Goal: Information Seeking & Learning: Learn about a topic

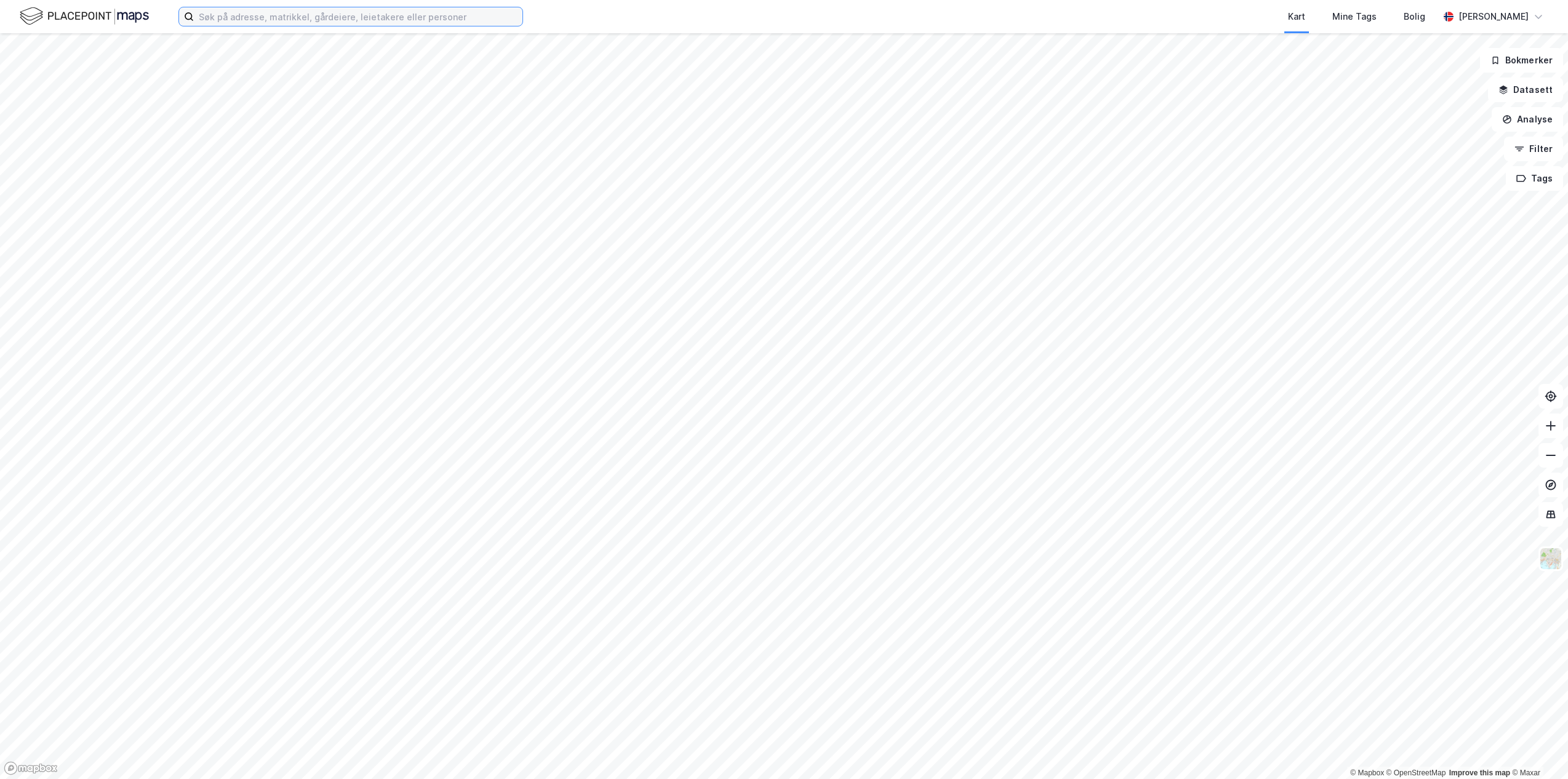
click at [327, 20] on input at bounding box center [358, 16] width 329 height 18
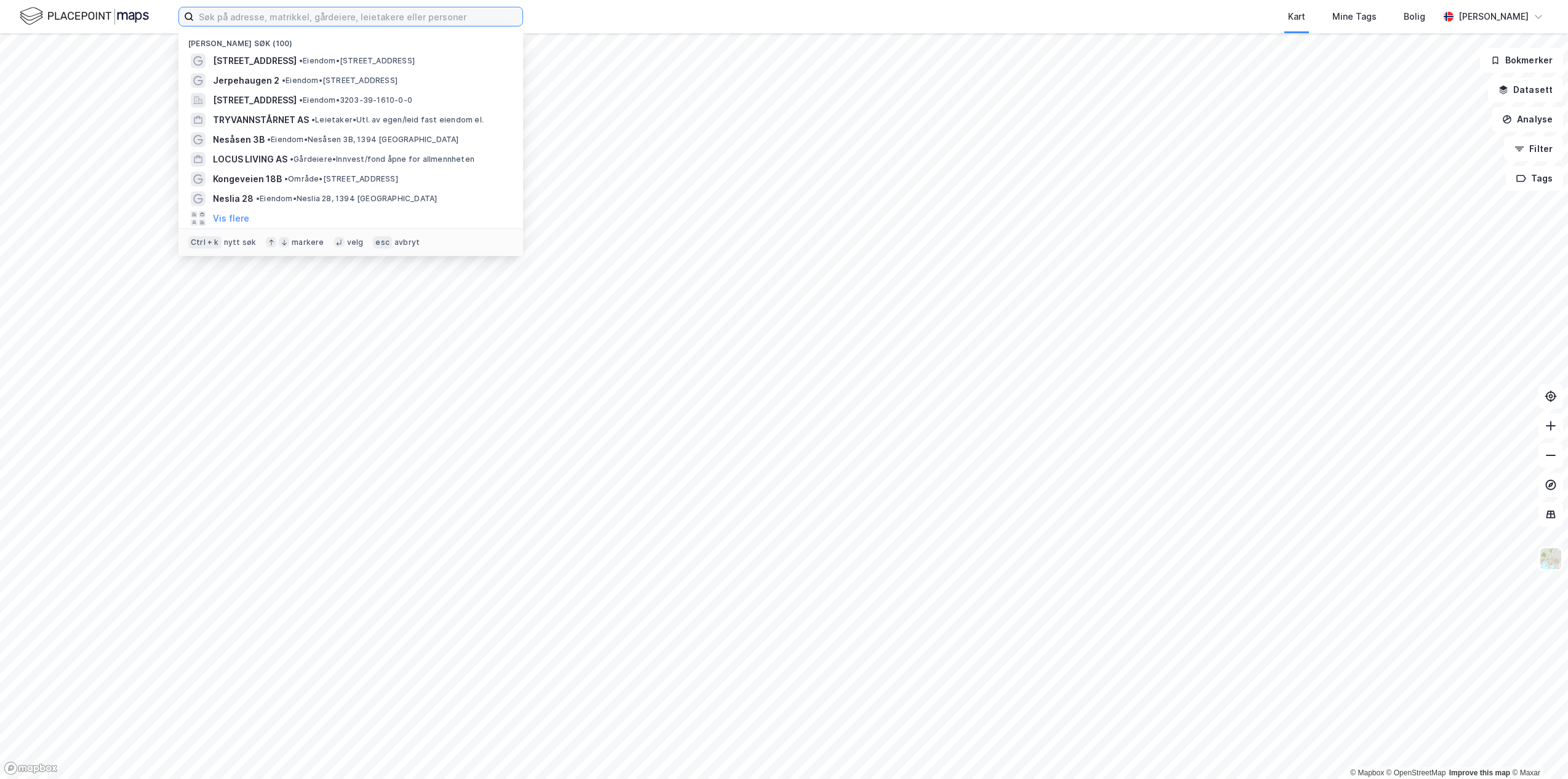
paste input "[STREET_ADDRESS]"
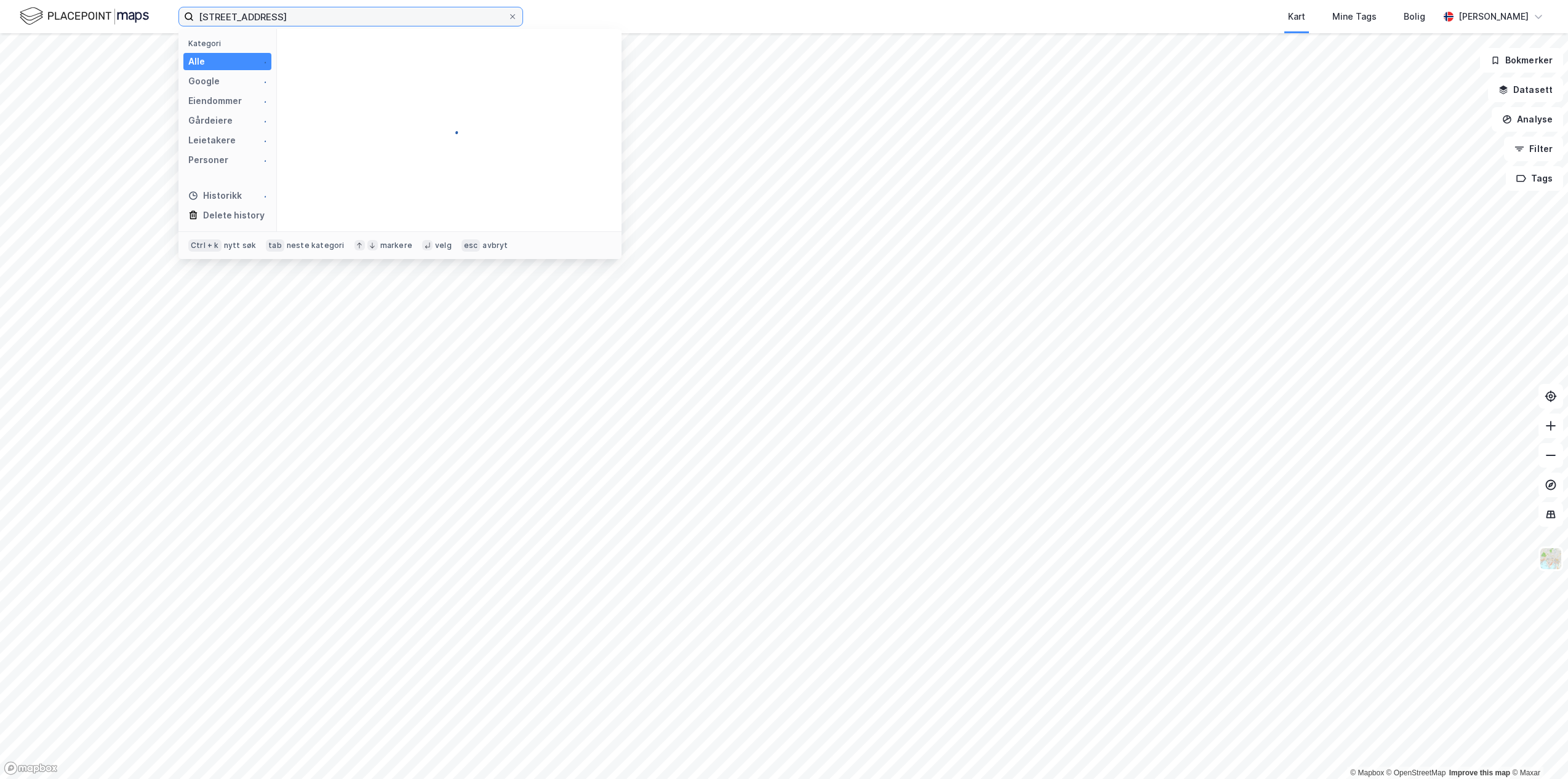
type input "[STREET_ADDRESS]"
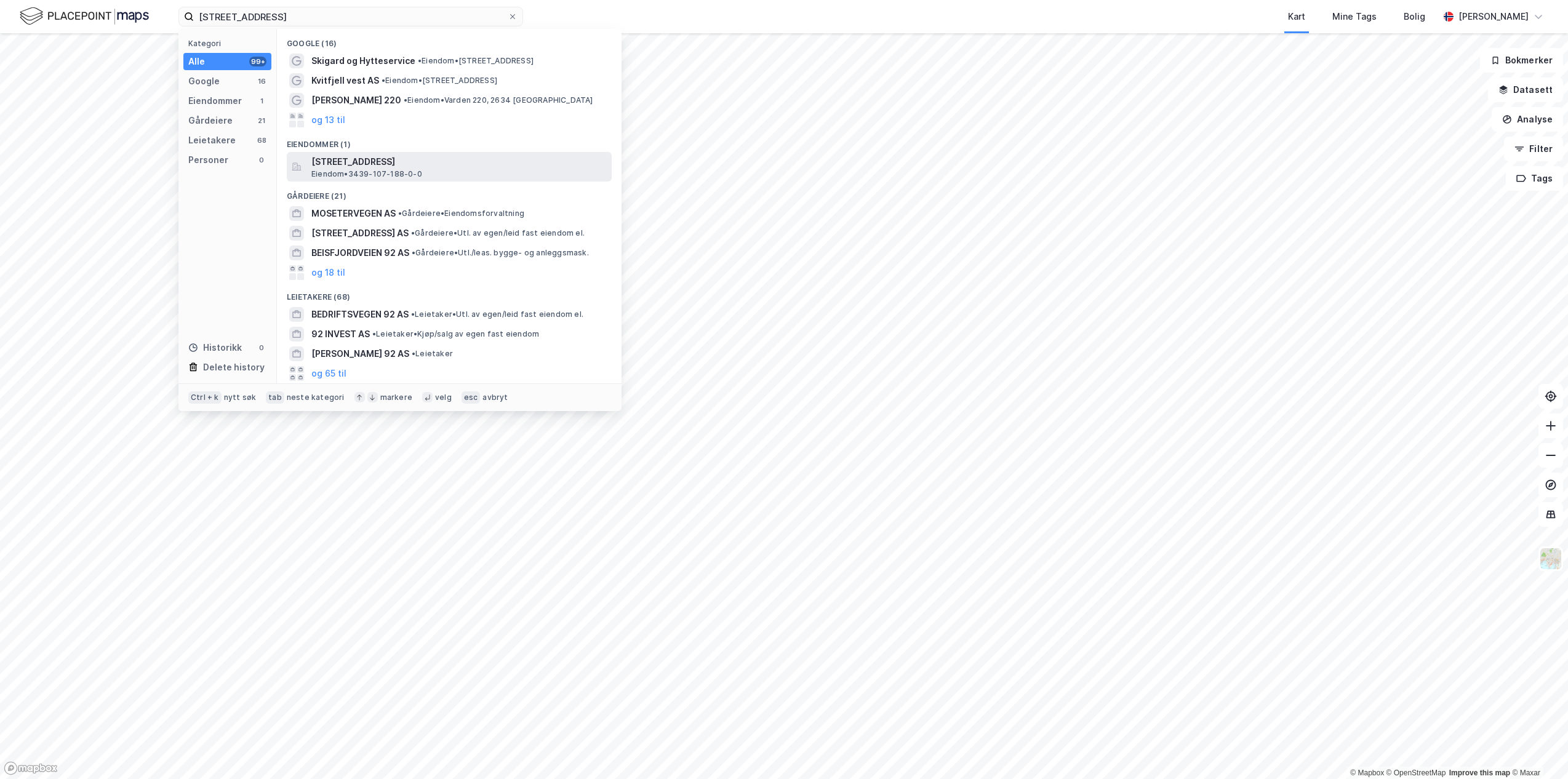
click at [469, 162] on span "[STREET_ADDRESS]" at bounding box center [459, 162] width 296 height 15
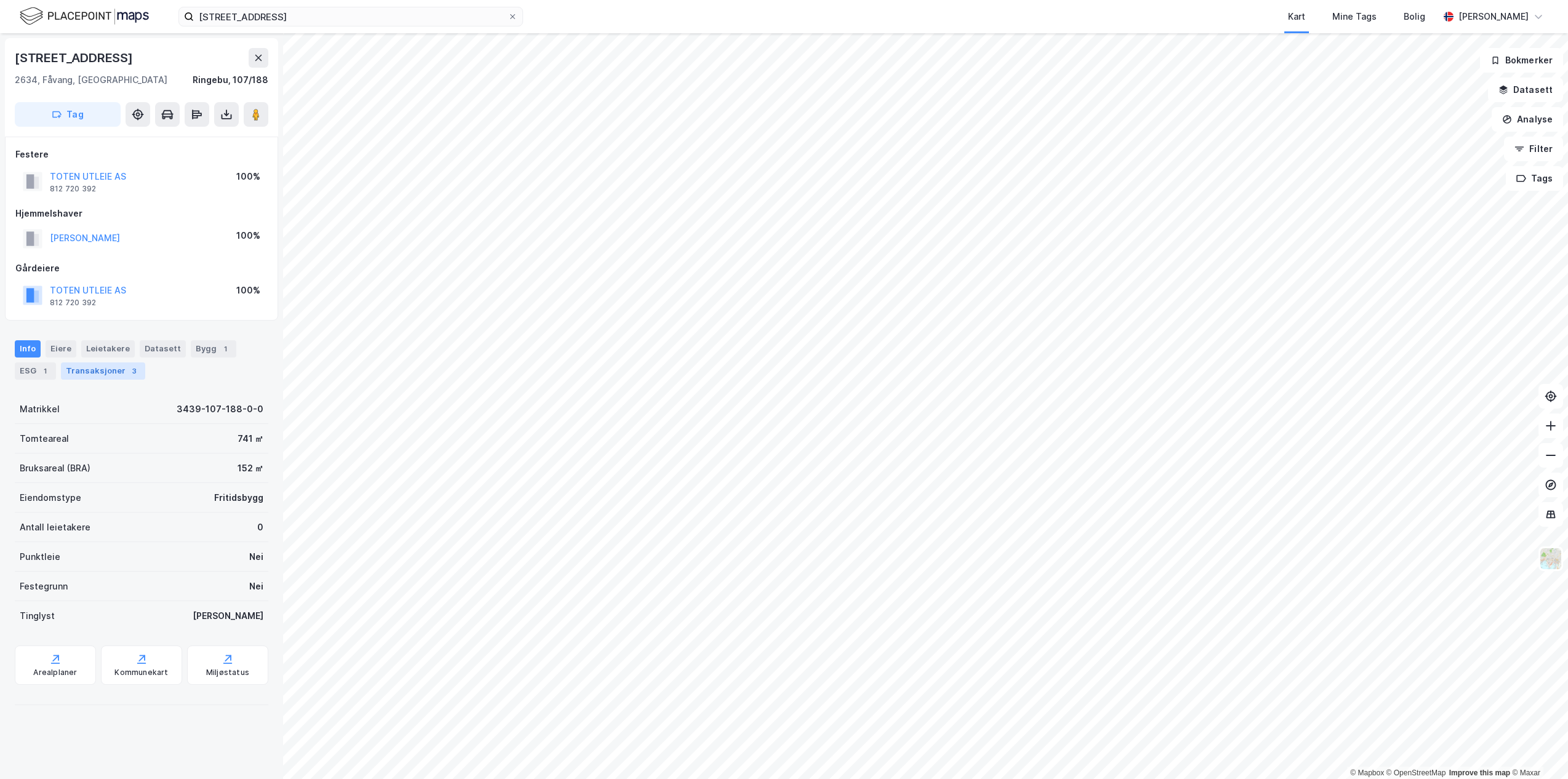
click at [96, 368] on div "Transaksjoner 3" at bounding box center [102, 371] width 84 height 18
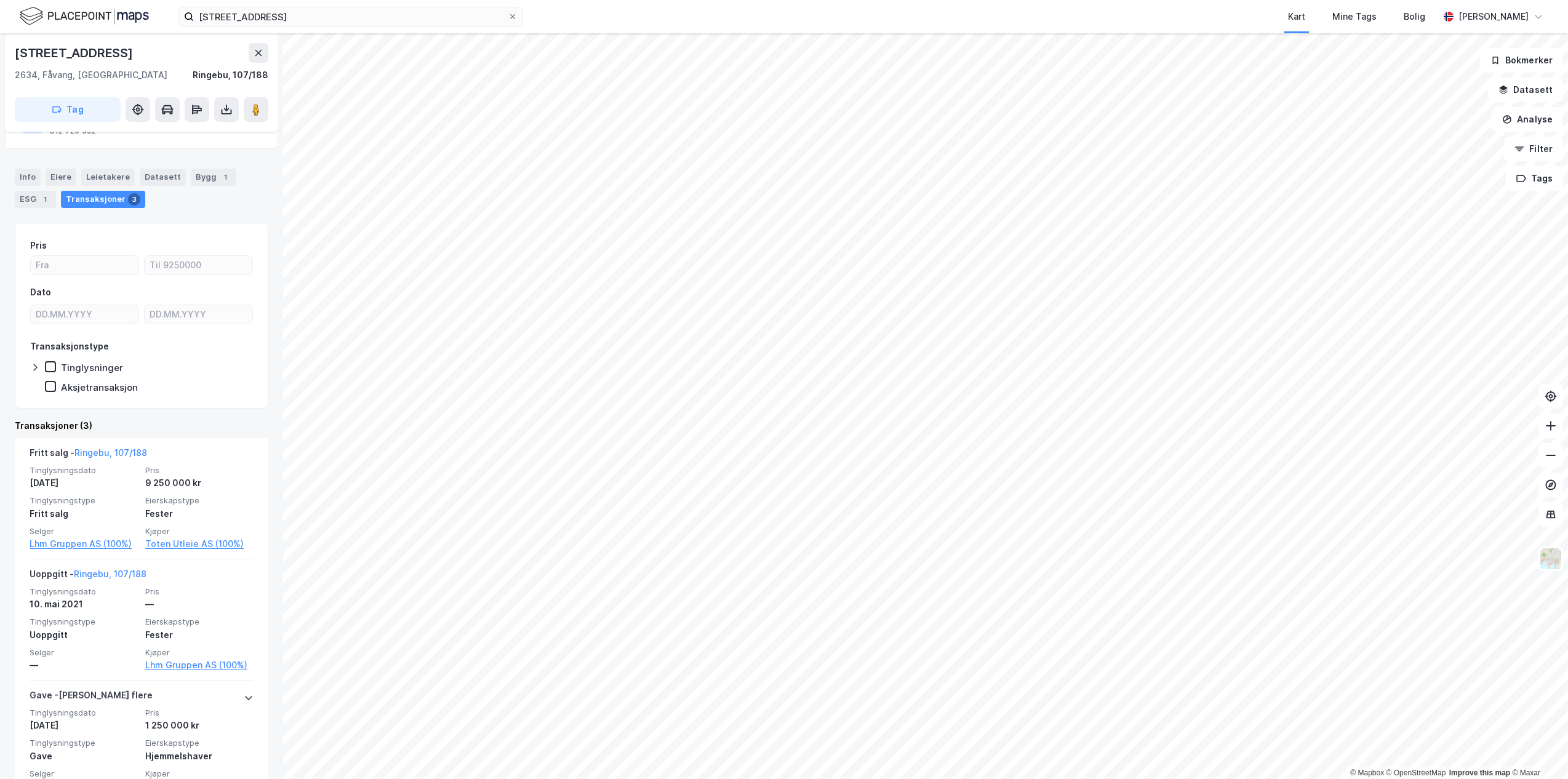
scroll to position [208, 0]
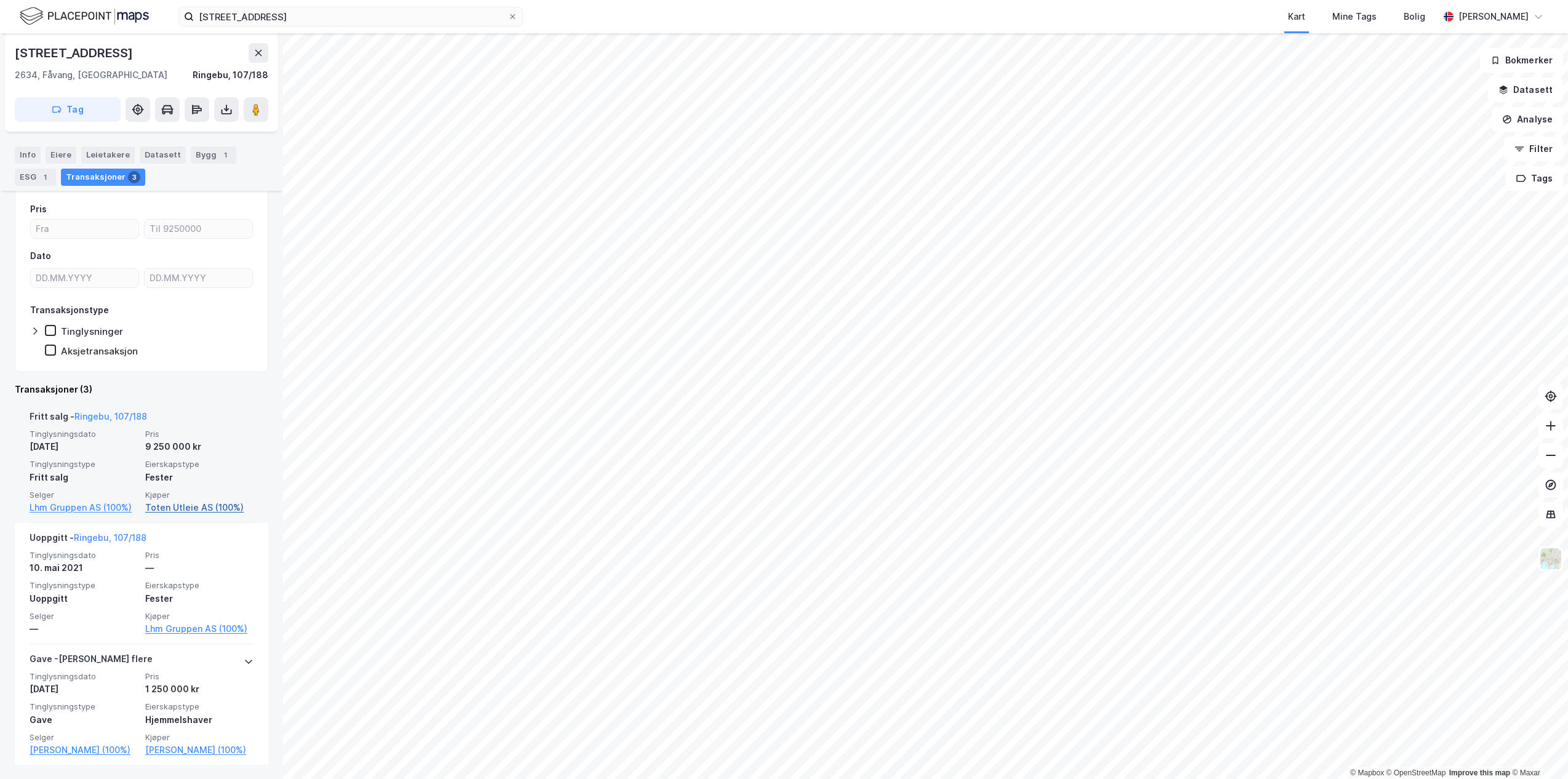
click at [205, 504] on link "Toten Utleie AS (100%)" at bounding box center [199, 508] width 108 height 15
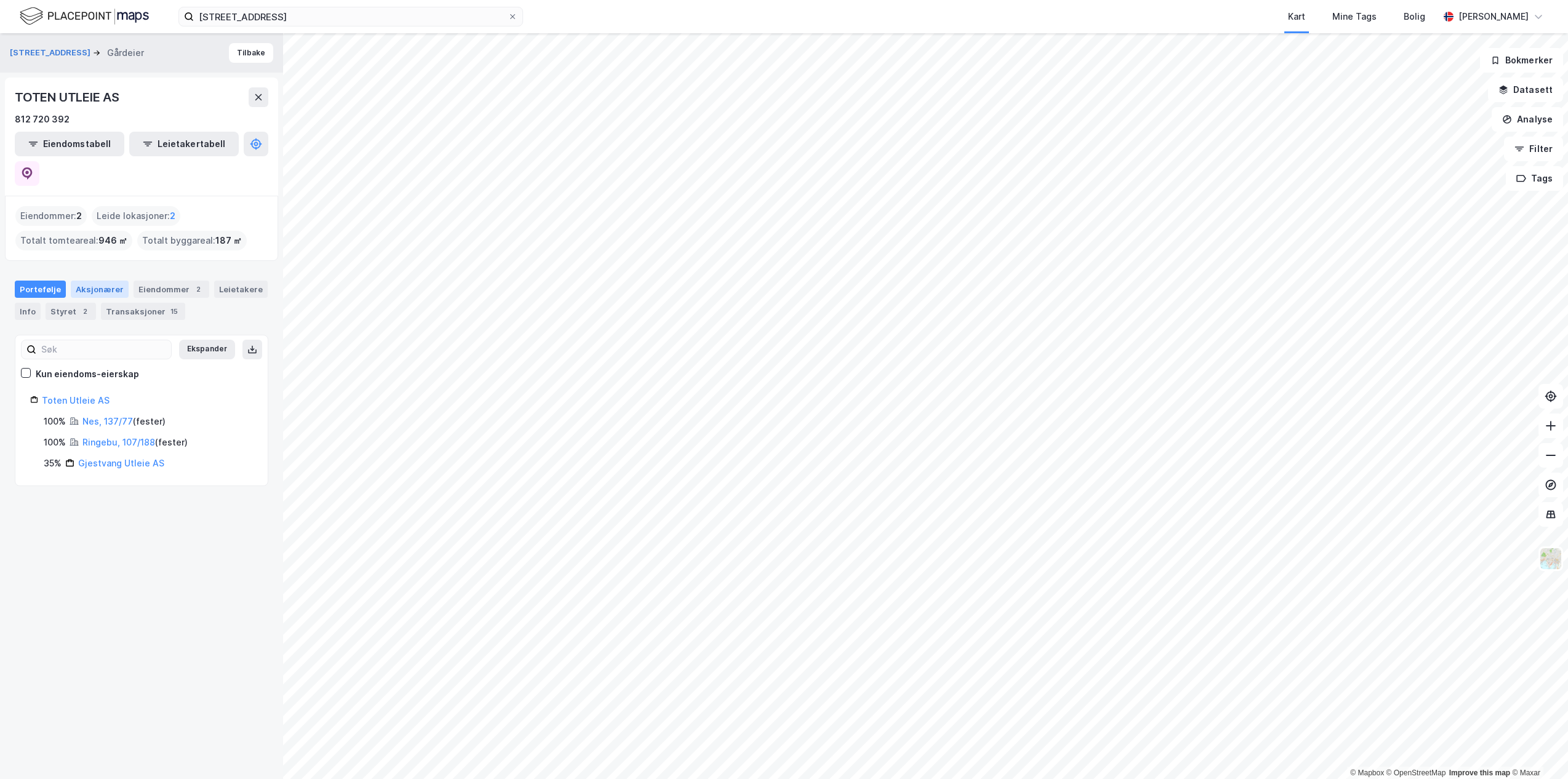
click at [103, 281] on div "Aksjonærer" at bounding box center [100, 290] width 58 height 18
click at [53, 281] on div "Portefølje" at bounding box center [40, 290] width 51 height 18
click at [130, 302] on div "Transaksjoner 15" at bounding box center [143, 311] width 84 height 18
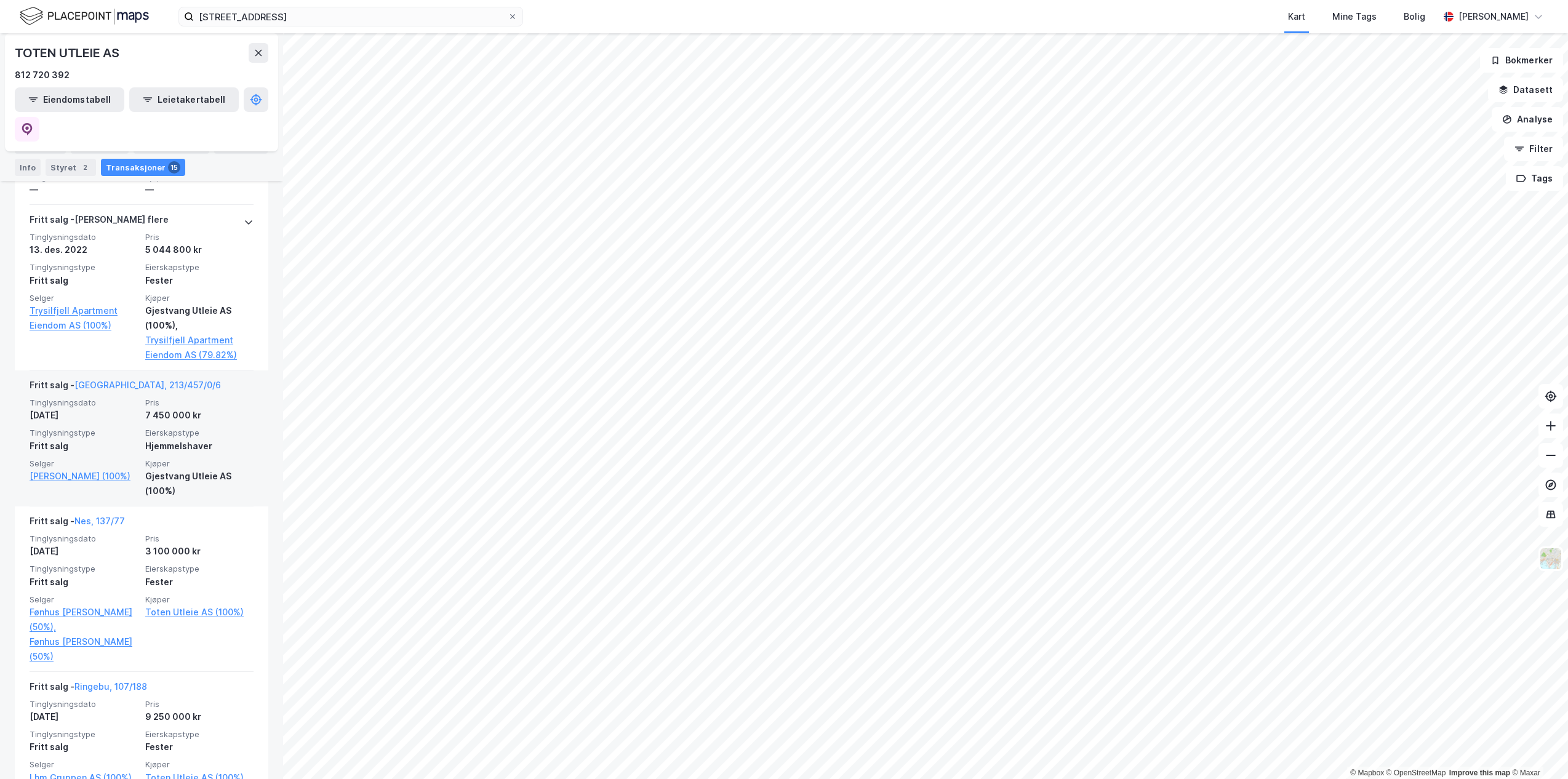
scroll to position [984, 0]
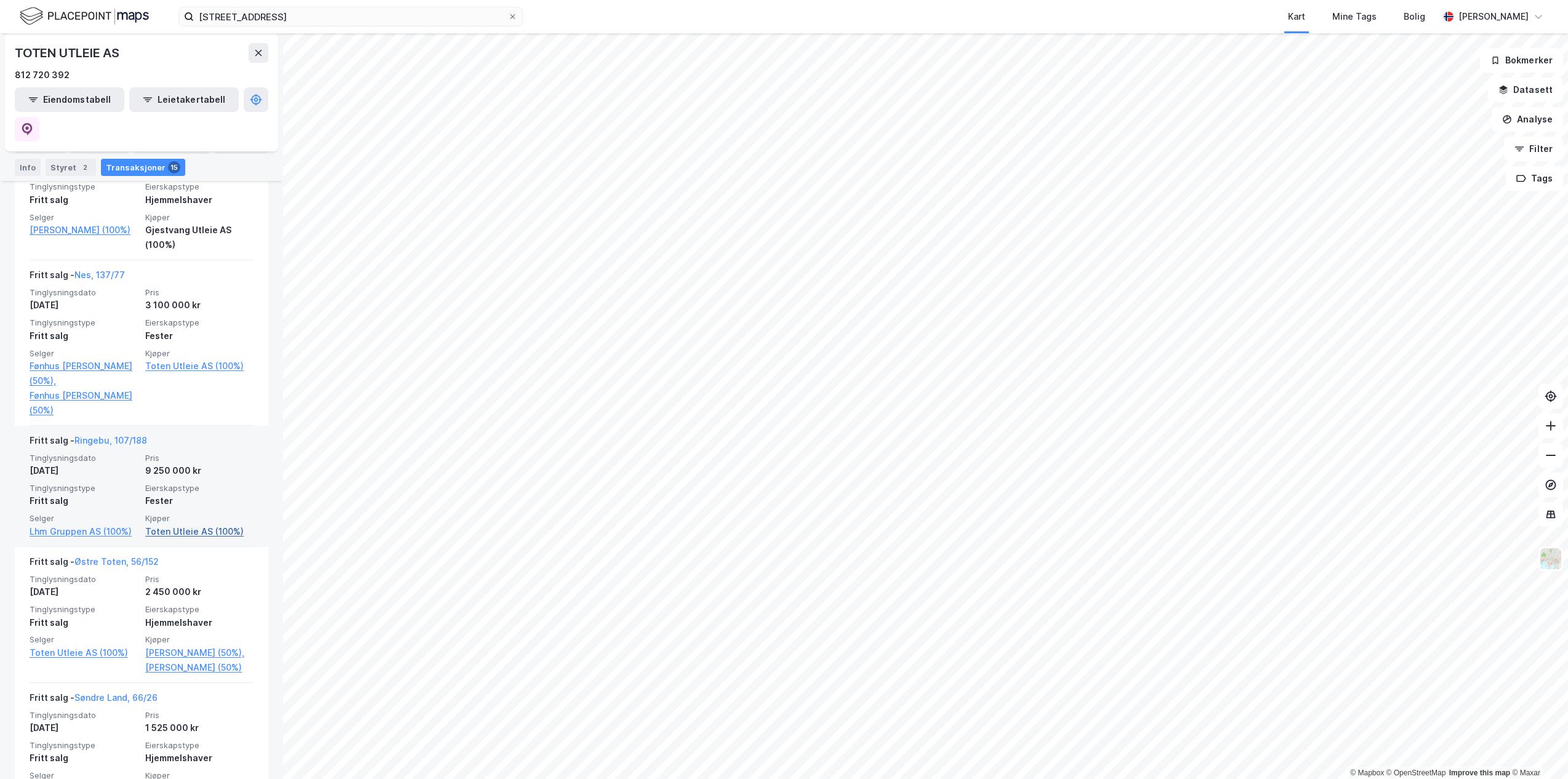
click at [187, 524] on link "Toten Utleie AS (100%)" at bounding box center [199, 531] width 108 height 15
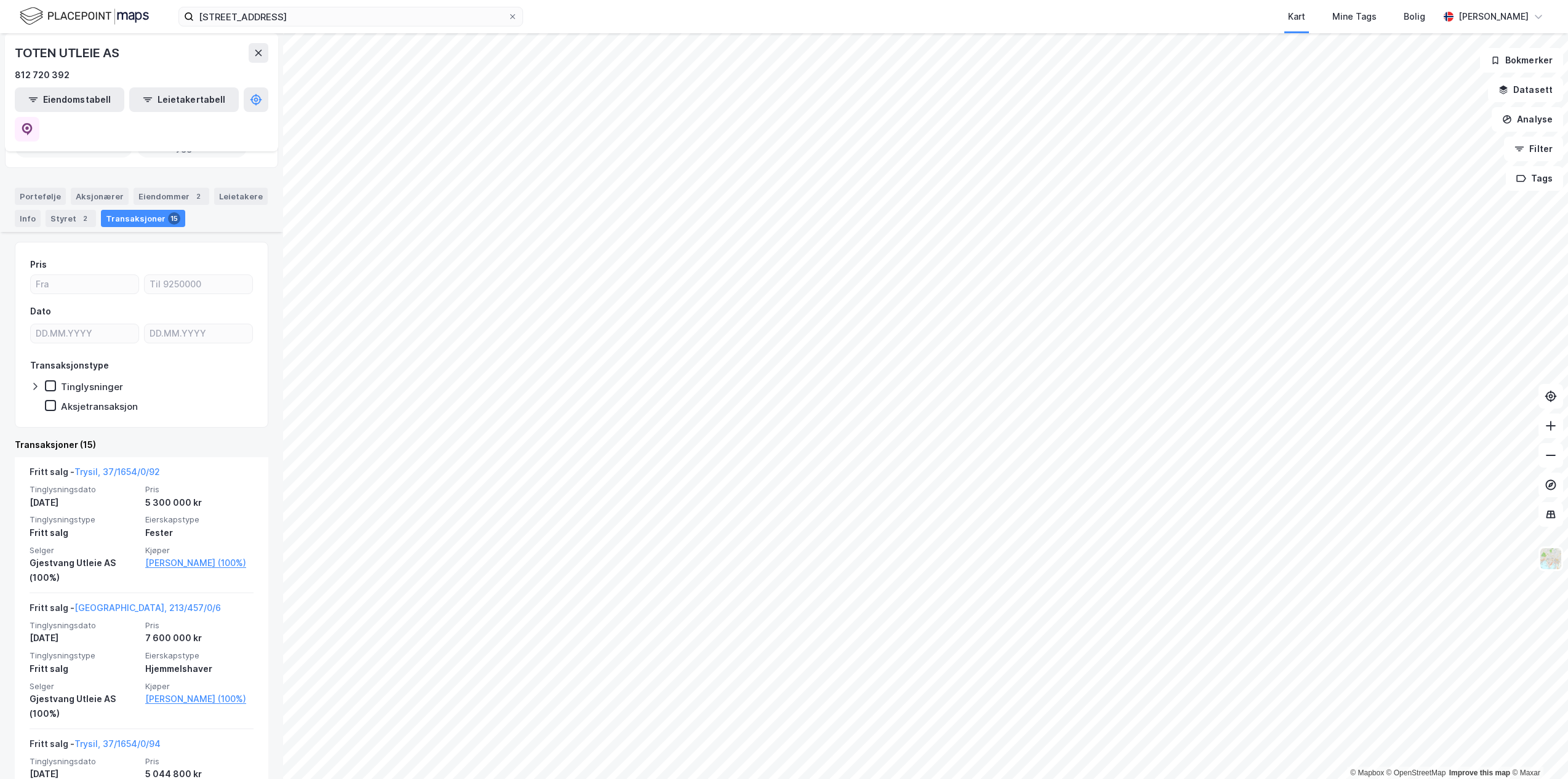
scroll to position [0, 0]
